Goal: Browse casually

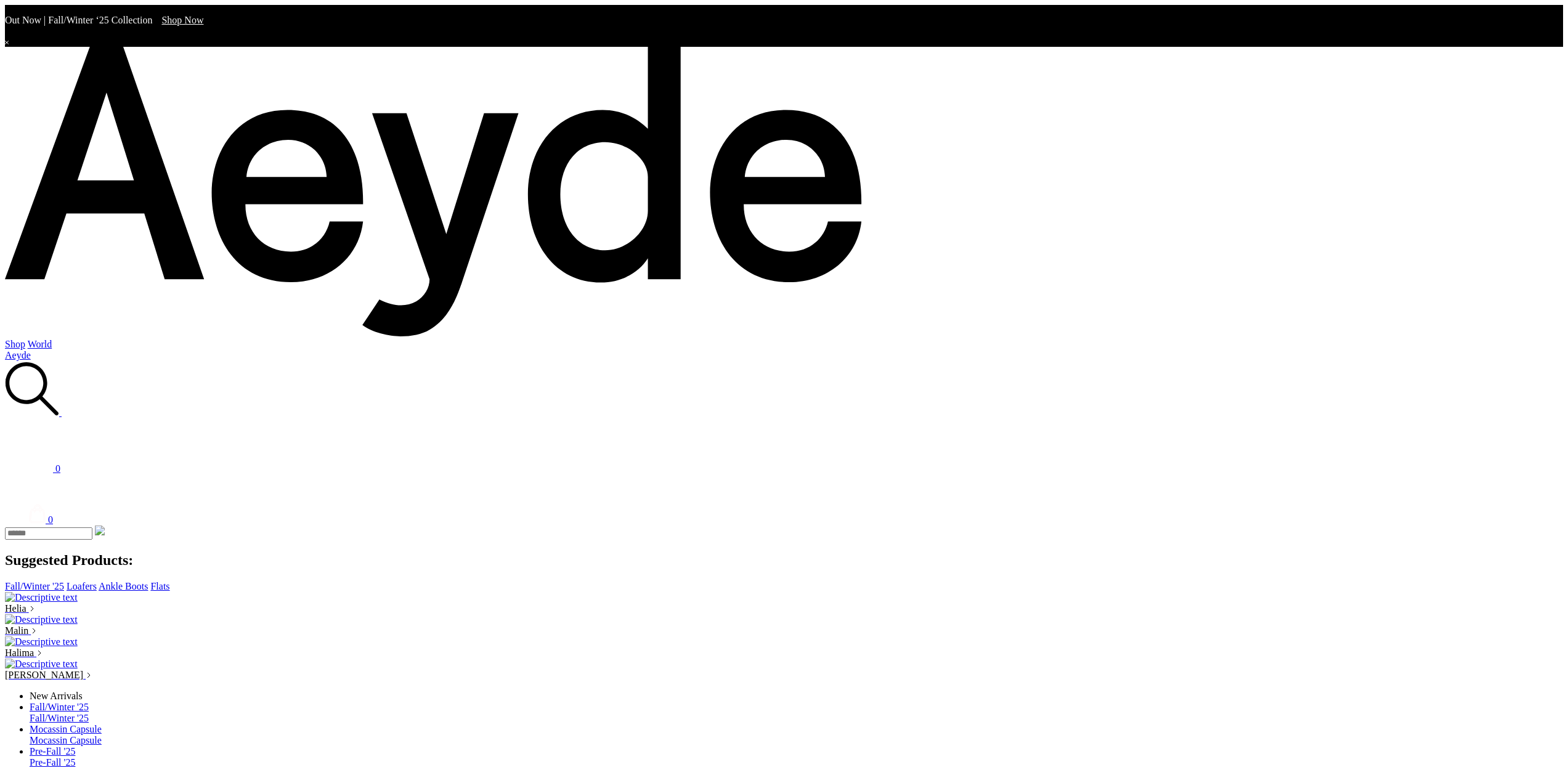
scroll to position [2826, 0]
